Goal: Information Seeking & Learning: Learn about a topic

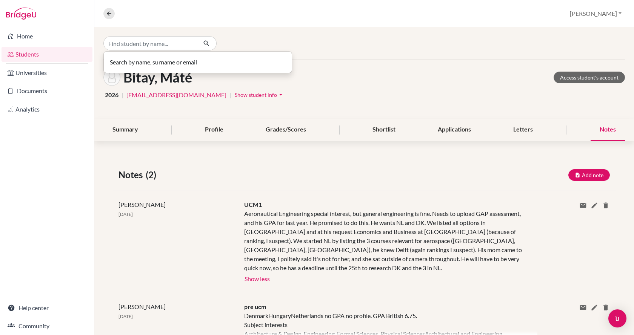
click at [132, 44] on input "Find student by name..." at bounding box center [150, 43] width 94 height 14
type input "b"
type input "fruzsi"
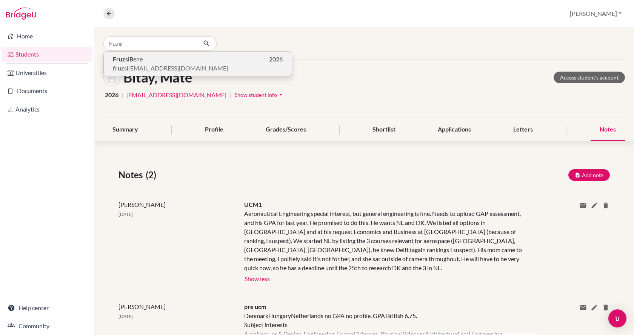
click at [140, 62] on span "Fruzsi Bene" at bounding box center [128, 59] width 30 height 9
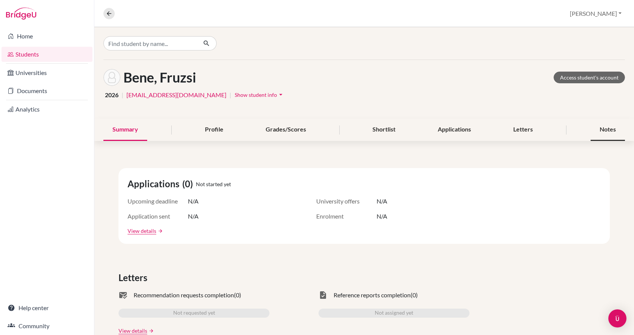
click at [607, 132] on div "Notes" at bounding box center [608, 130] width 34 height 22
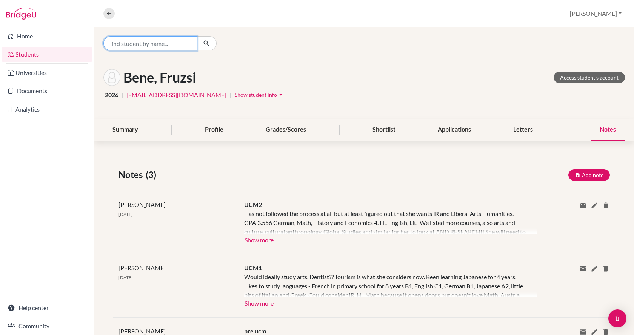
click at [134, 49] on input "Find student by name..." at bounding box center [150, 43] width 94 height 14
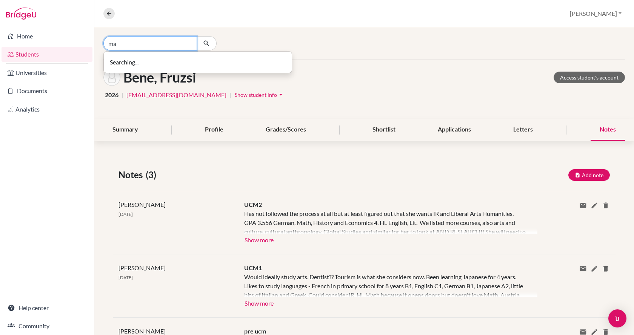
type input "m"
type input "t"
type input "mát"
click at [111, 14] on icon at bounding box center [109, 13] width 7 height 7
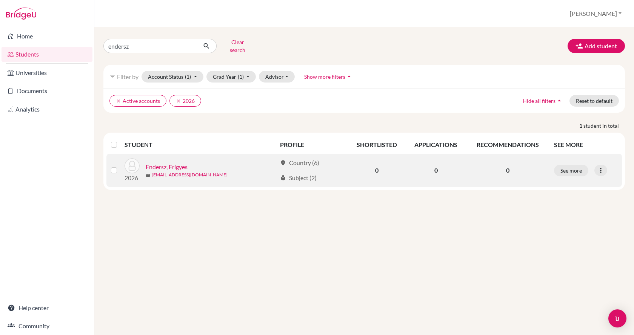
click at [171, 164] on link "Endersz, Frigyes" at bounding box center [167, 167] width 42 height 9
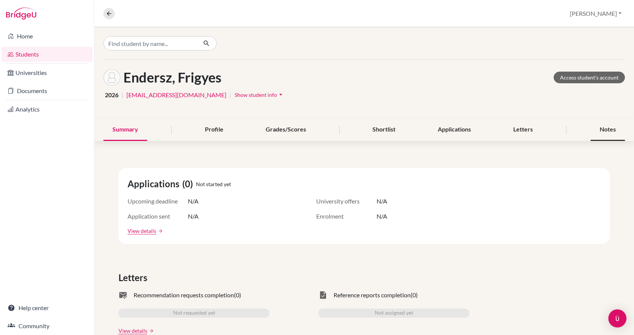
click at [601, 131] on div "Notes" at bounding box center [608, 130] width 34 height 22
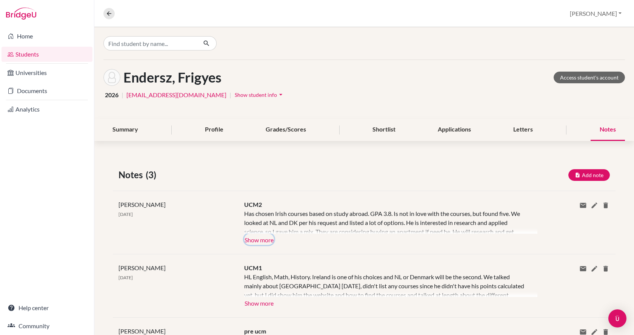
click at [258, 241] on button "Show more" at bounding box center [259, 239] width 30 height 11
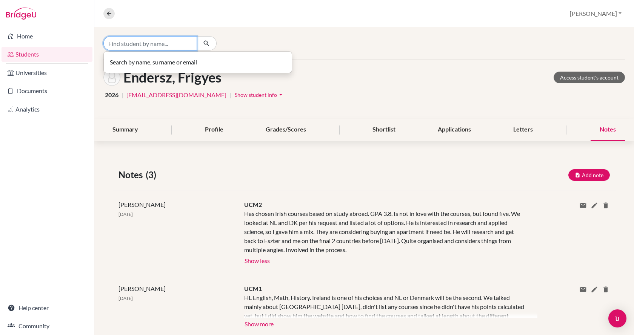
click at [153, 43] on input "Find student by name..." at bounding box center [150, 43] width 94 height 14
click at [109, 15] on icon at bounding box center [109, 13] width 7 height 7
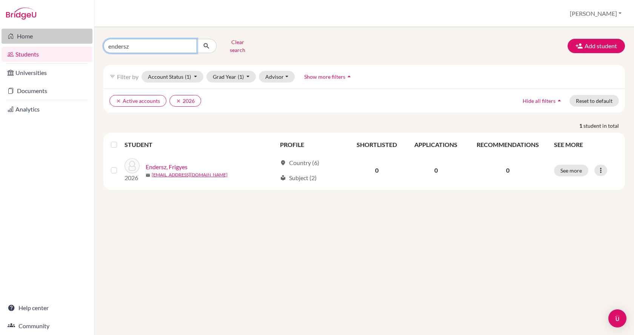
drag, startPoint x: 147, startPoint y: 41, endPoint x: 90, endPoint y: 41, distance: 57.0
click at [95, 41] on div "endersz Clear search Add student filter_list Filter by Account Status (1) Activ…" at bounding box center [364, 181] width 540 height 308
click at [91, 41] on link "Home" at bounding box center [47, 36] width 91 height 15
click at [168, 39] on input "endersz" at bounding box center [150, 46] width 94 height 14
type input "e"
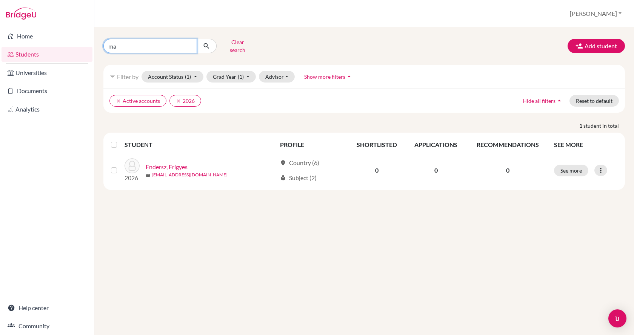
type input "m"
click at [224, 40] on button "Clear search" at bounding box center [238, 46] width 42 height 20
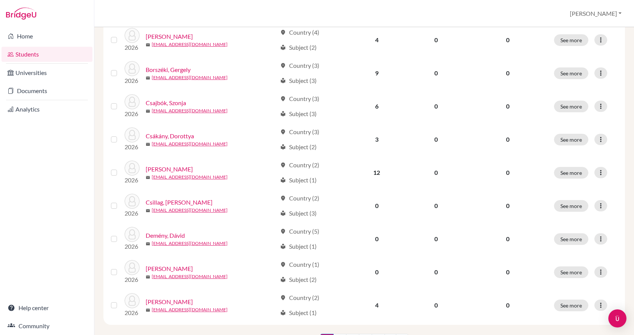
scroll to position [528, 0]
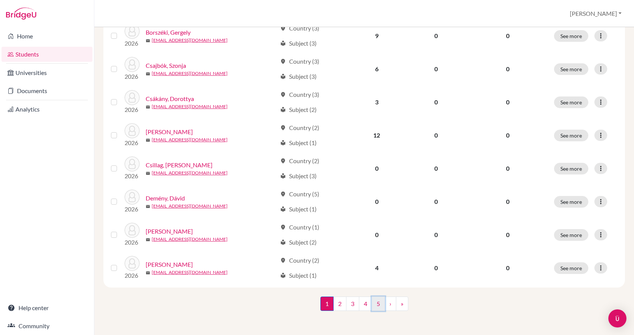
click at [373, 308] on link "5" at bounding box center [378, 304] width 13 height 14
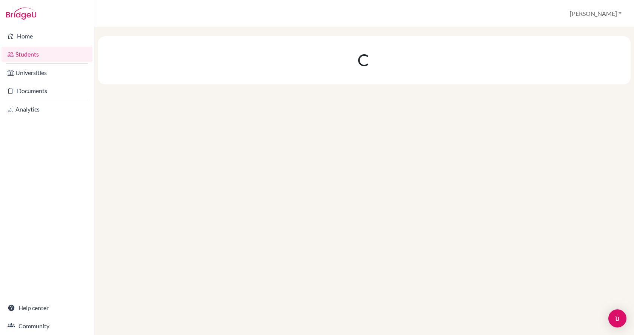
scroll to position [0, 0]
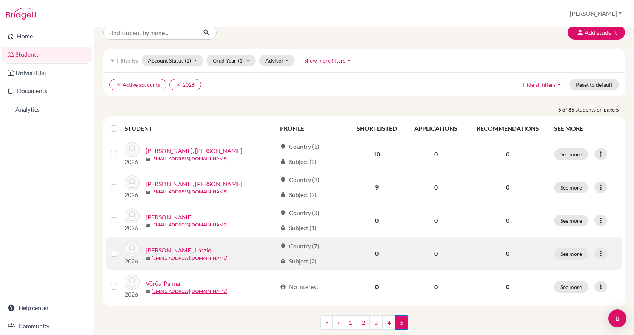
scroll to position [30, 0]
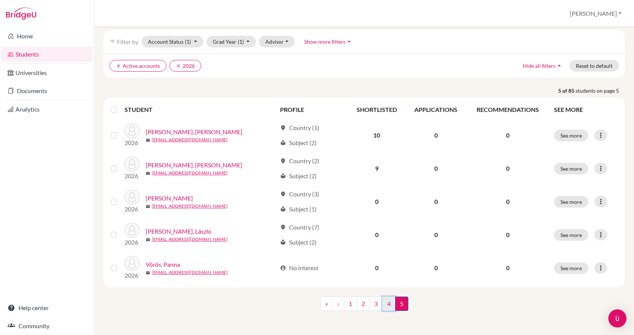
click at [384, 305] on link "4" at bounding box center [388, 304] width 13 height 14
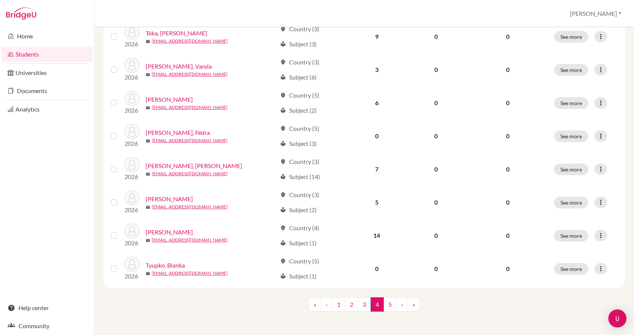
scroll to position [528, 0]
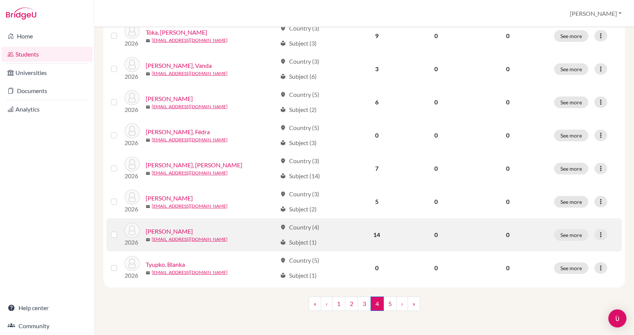
click at [171, 231] on link "[PERSON_NAME]" at bounding box center [169, 231] width 47 height 9
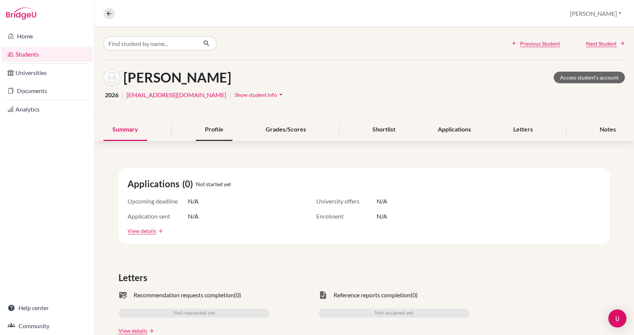
click at [206, 130] on div "Profile" at bounding box center [214, 130] width 37 height 22
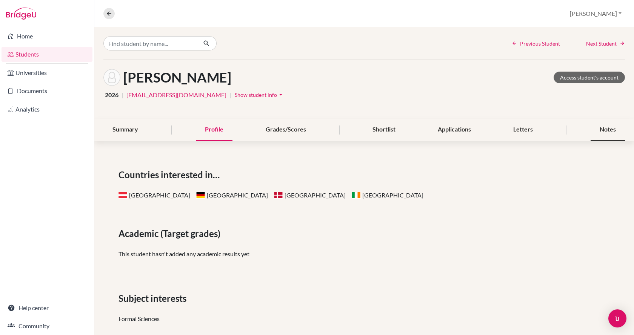
click at [603, 128] on div "Notes" at bounding box center [608, 130] width 34 height 22
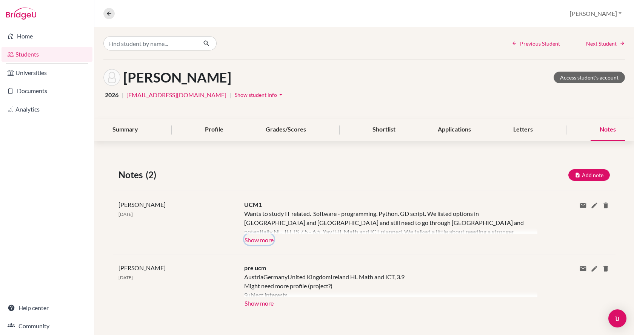
click at [248, 238] on button "Show more" at bounding box center [259, 239] width 30 height 11
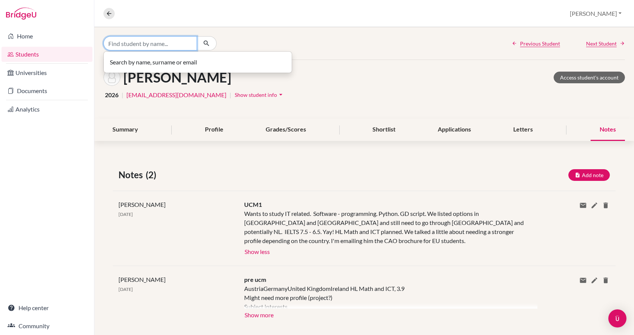
click at [149, 43] on input "Find student by name..." at bounding box center [150, 43] width 94 height 14
type input ";"
type input "laszlo"
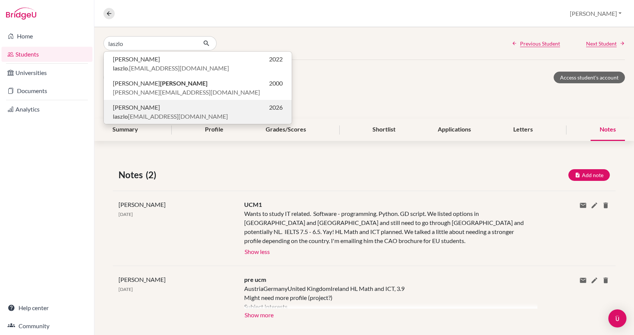
click at [145, 117] on span "laszlo [EMAIL_ADDRESS][DOMAIN_NAME]" at bounding box center [170, 116] width 115 height 9
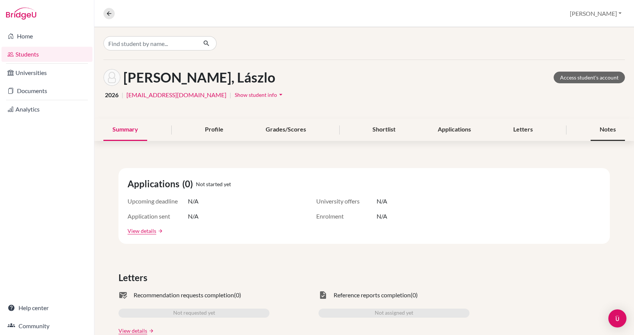
click at [606, 128] on div "Notes" at bounding box center [608, 130] width 34 height 22
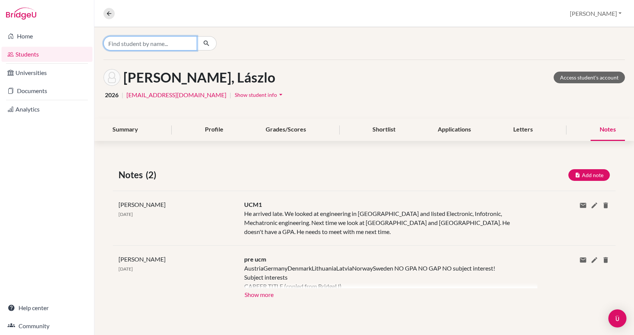
click at [143, 47] on input "Find student by name..." at bounding box center [150, 43] width 94 height 14
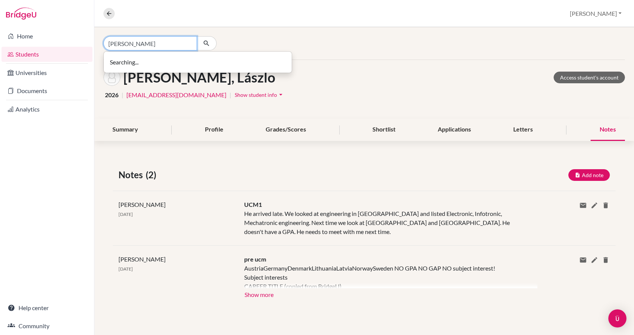
type input "[PERSON_NAME]"
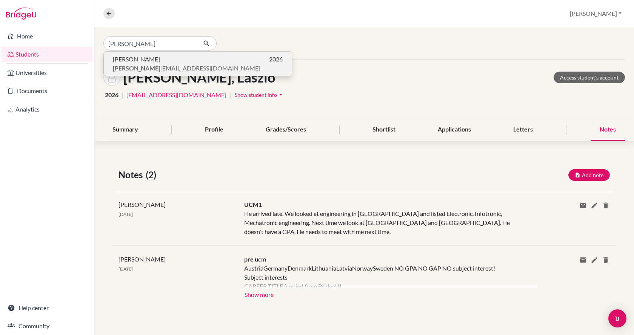
click at [146, 70] on span "abraham [EMAIL_ADDRESS][DOMAIN_NAME]" at bounding box center [187, 68] width 148 height 9
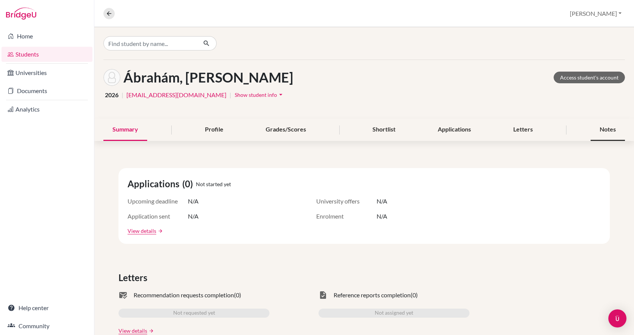
click at [598, 127] on div "Notes" at bounding box center [608, 130] width 34 height 22
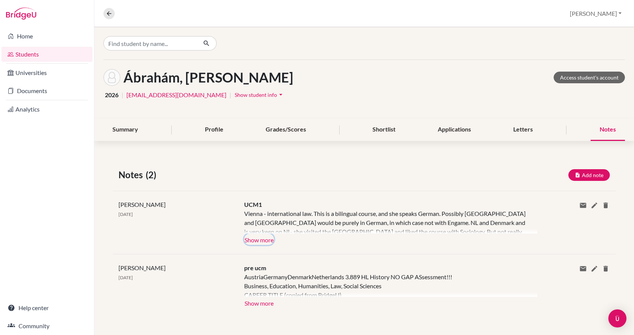
click at [252, 240] on button "Show more" at bounding box center [259, 239] width 30 height 11
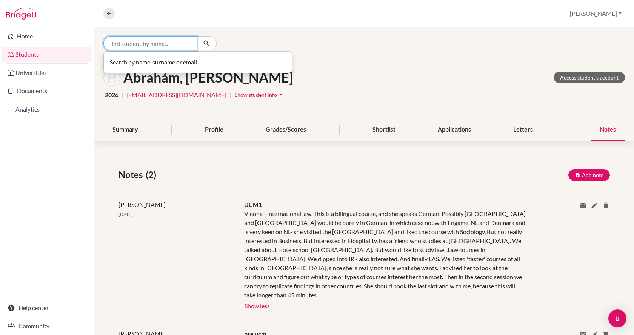
click at [168, 43] on input "Find student by name..." at bounding box center [150, 43] width 94 height 14
type input "julianna"
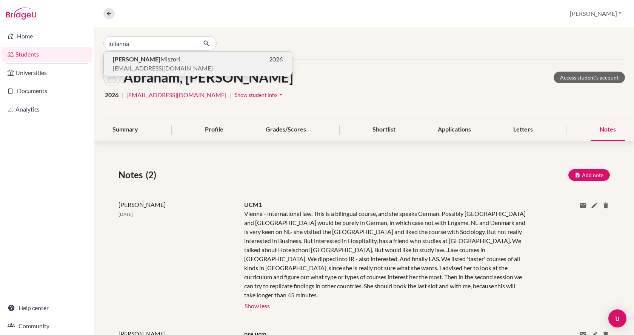
click at [157, 63] on p "[PERSON_NAME] 2026" at bounding box center [198, 59] width 170 height 9
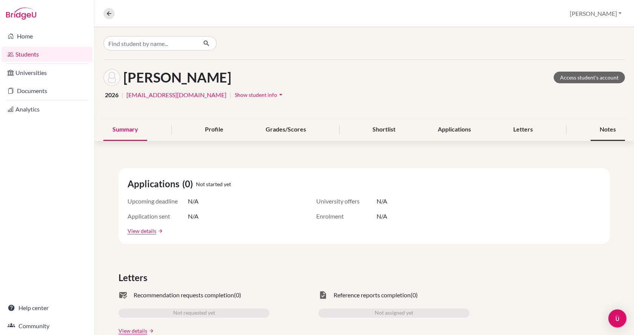
click at [592, 124] on div "Notes" at bounding box center [608, 130] width 34 height 22
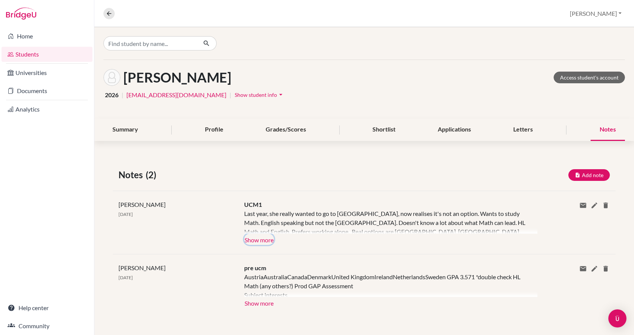
click at [257, 238] on button "Show more" at bounding box center [259, 239] width 30 height 11
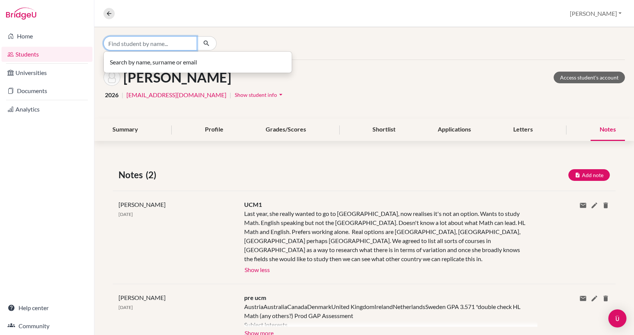
click at [149, 44] on input "Find student by name..." at bounding box center [150, 43] width 94 height 14
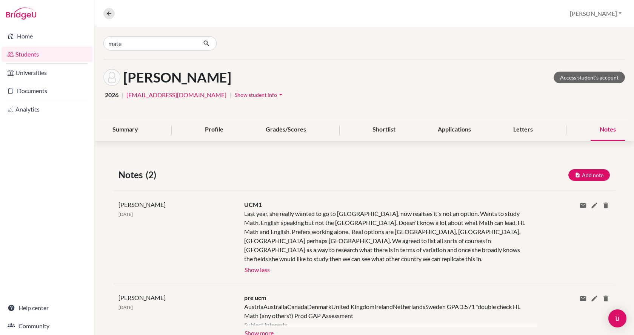
click at [343, 165] on div "Notes (2) Add note Title Content Private note Save Cancel [PERSON_NAME] [DATE] …" at bounding box center [364, 257] width 540 height 215
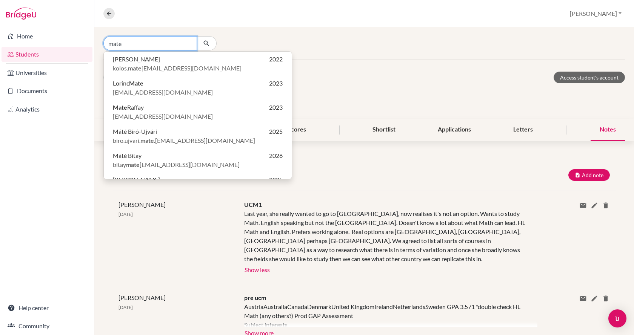
drag, startPoint x: 130, startPoint y: 44, endPoint x: 111, endPoint y: 44, distance: 18.9
click at [111, 44] on input "mate" at bounding box center [150, 43] width 94 height 14
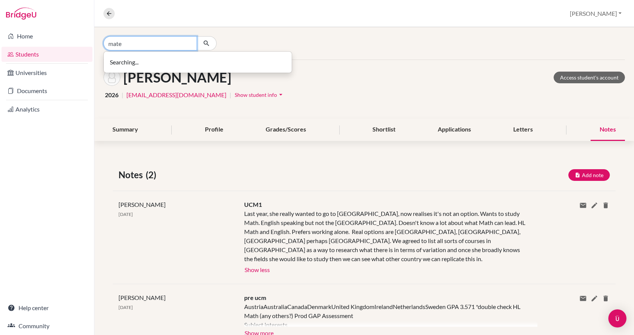
type input "m"
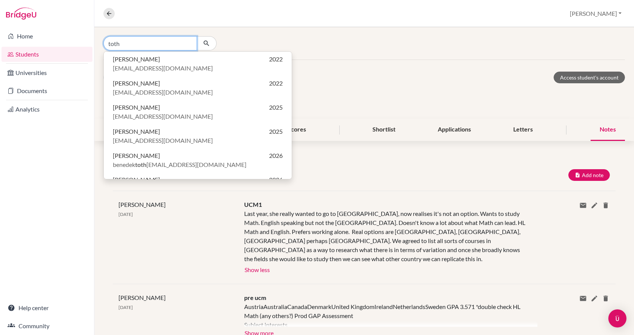
type input "toth"
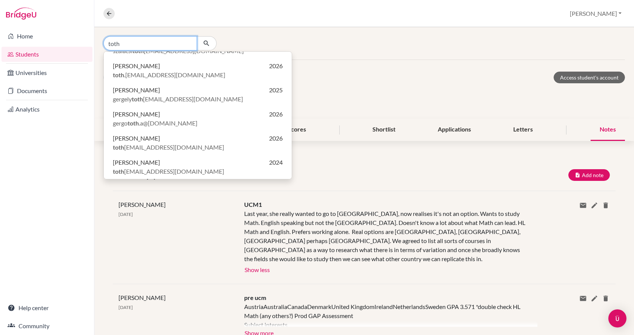
click at [150, 43] on input "toth" at bounding box center [150, 43] width 94 height 14
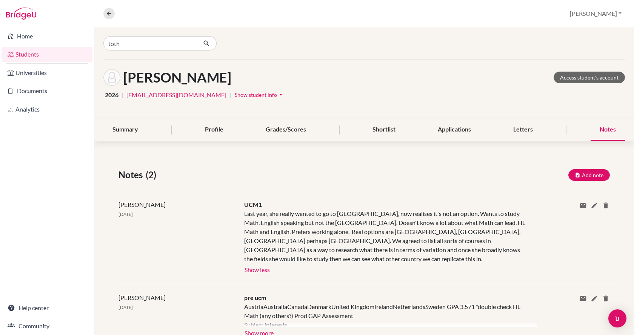
click at [40, 53] on link "Students" at bounding box center [47, 54] width 91 height 15
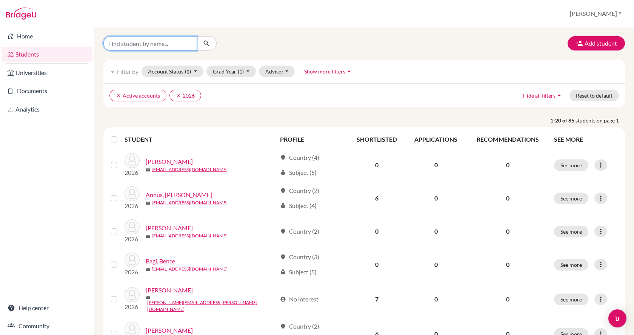
click at [162, 46] on input "Find student by name..." at bounding box center [150, 43] width 94 height 14
type input "[PERSON_NAME]"
click at [207, 46] on icon "submit" at bounding box center [207, 44] width 8 height 8
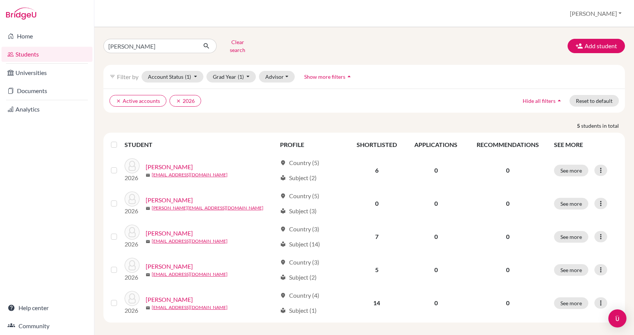
scroll to position [0, 0]
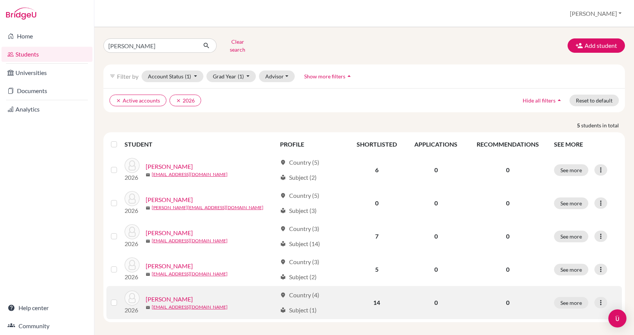
click at [173, 296] on link "Tóth, Máté" at bounding box center [169, 299] width 47 height 9
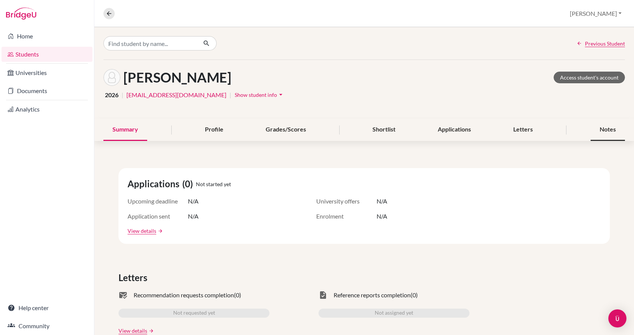
click at [605, 128] on div "Notes" at bounding box center [608, 130] width 34 height 22
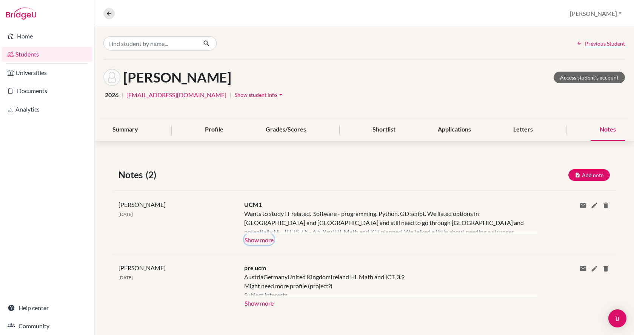
click at [266, 239] on button "Show more" at bounding box center [259, 239] width 30 height 11
